Goal: Check status: Check status

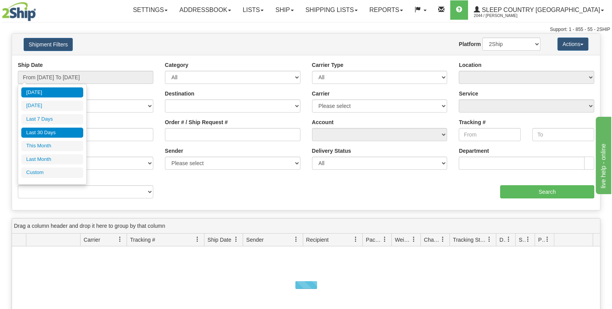
click at [53, 130] on li "Last 30 Days" at bounding box center [52, 133] width 62 height 10
type input "From [DATE] To [DATE]"
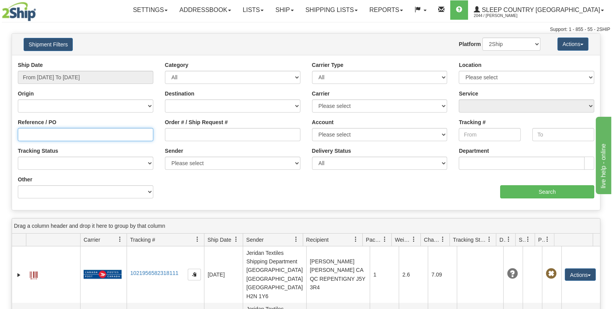
click at [67, 140] on input "Reference / PO" at bounding box center [85, 134] width 135 height 13
paste input "1055660"
type input "1055660"
click at [515, 184] on div "aaa Search" at bounding box center [453, 187] width 294 height 23
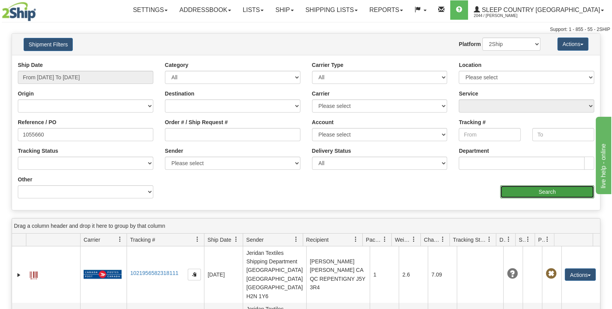
click at [522, 196] on input "Search" at bounding box center [547, 191] width 94 height 13
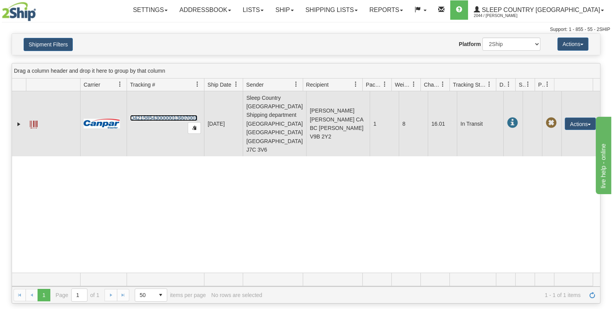
click at [172, 115] on link "D421585430000013607001" at bounding box center [163, 118] width 67 height 6
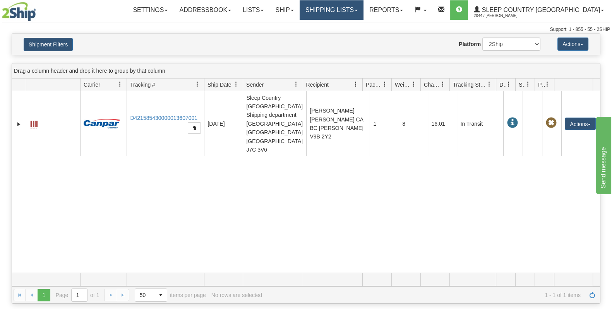
click at [361, 10] on link "Shipping lists" at bounding box center [332, 9] width 64 height 19
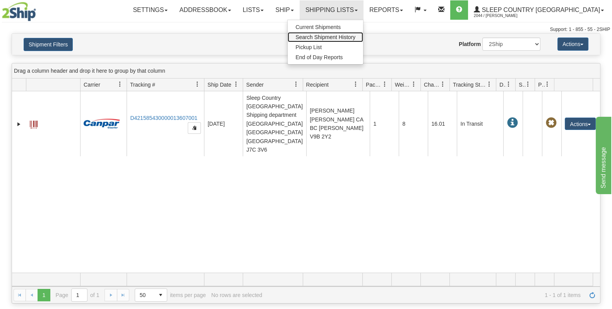
click at [355, 38] on span "Search Shipment History" at bounding box center [325, 37] width 60 height 6
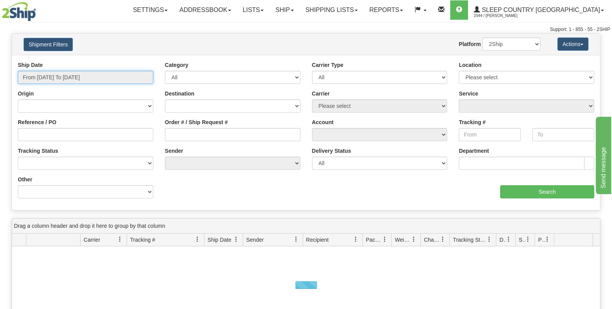
click at [81, 78] on input "From [DATE] To [DATE]" at bounding box center [85, 77] width 135 height 13
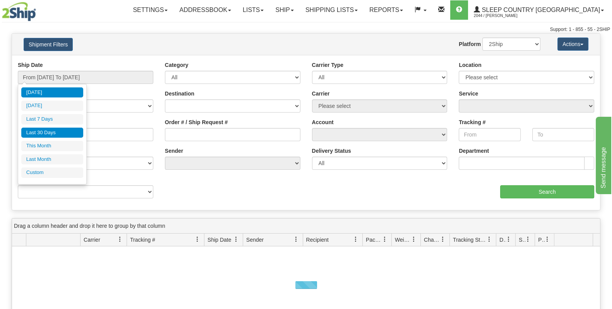
click at [66, 132] on li "Last 30 Days" at bounding box center [52, 133] width 62 height 10
type input "From [DATE] To [DATE]"
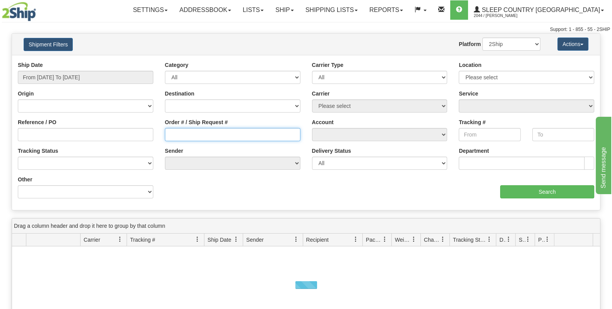
click at [195, 129] on input "Order # / Ship Request #" at bounding box center [232, 134] width 135 height 13
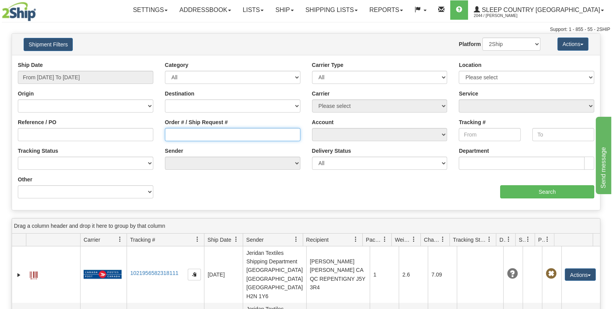
paste input "9000I064928"
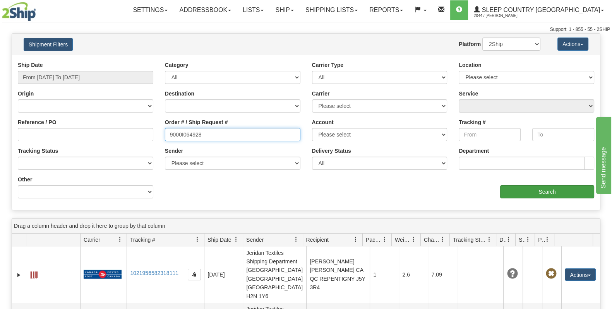
type input "9000I064928"
click at [520, 192] on input "Search" at bounding box center [547, 191] width 94 height 13
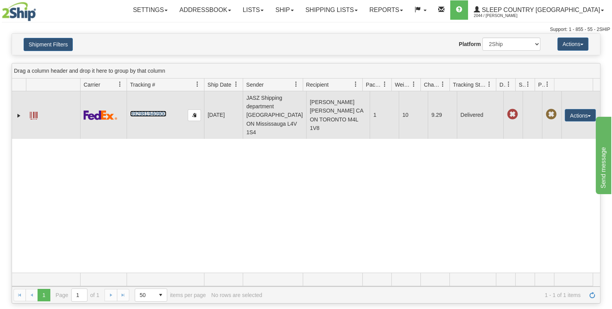
click at [141, 111] on link "392981940900" at bounding box center [148, 114] width 36 height 6
